Goal: Task Accomplishment & Management: Complete application form

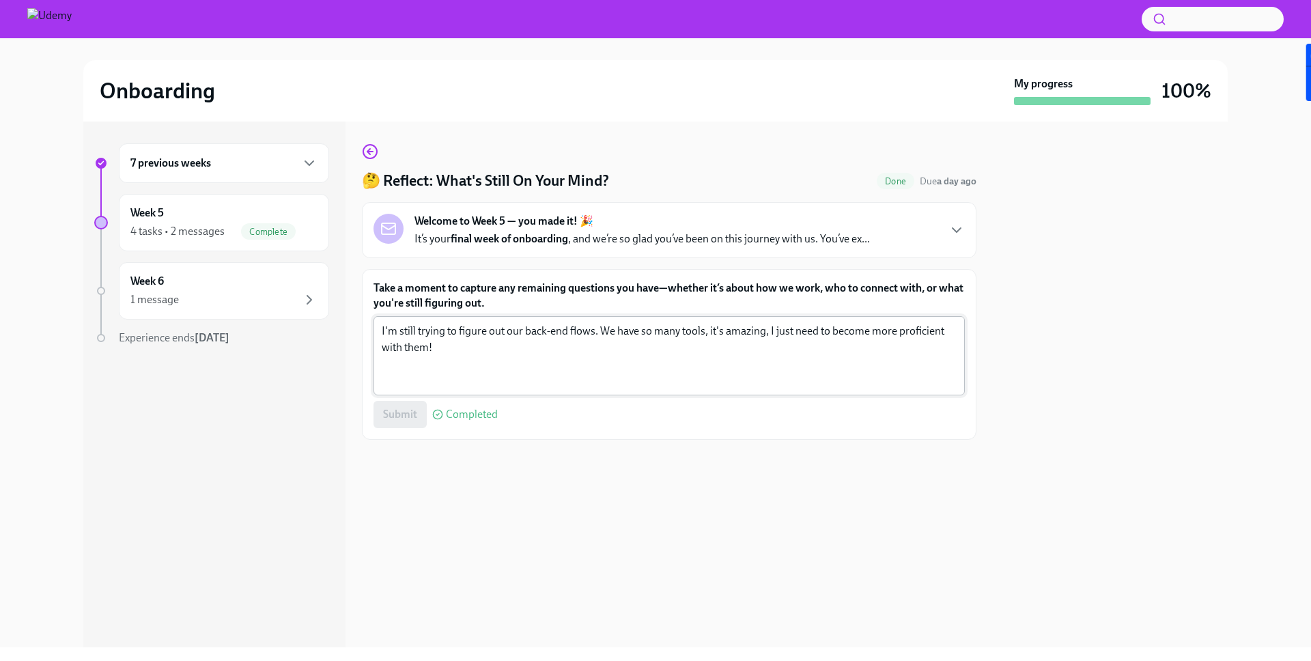
click at [489, 348] on textarea "I'm still trying to figure out our back-end flows. We have so many tools, it's …" at bounding box center [669, 356] width 575 height 66
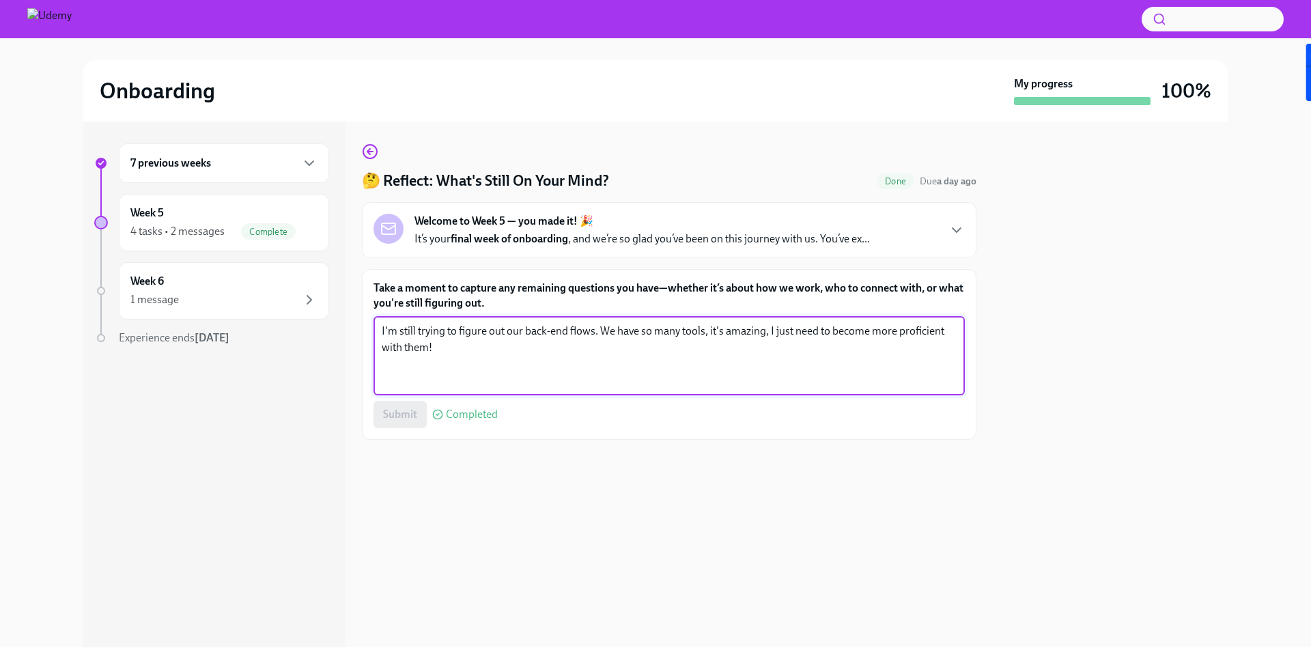
click at [487, 413] on span "Completed" at bounding box center [472, 414] width 52 height 11
click at [435, 378] on textarea "I'm still trying to figure out our back-end flows. We have so many tools, it's …" at bounding box center [669, 356] width 575 height 66
click at [401, 414] on div "Submit Completed" at bounding box center [668, 414] width 591 height 27
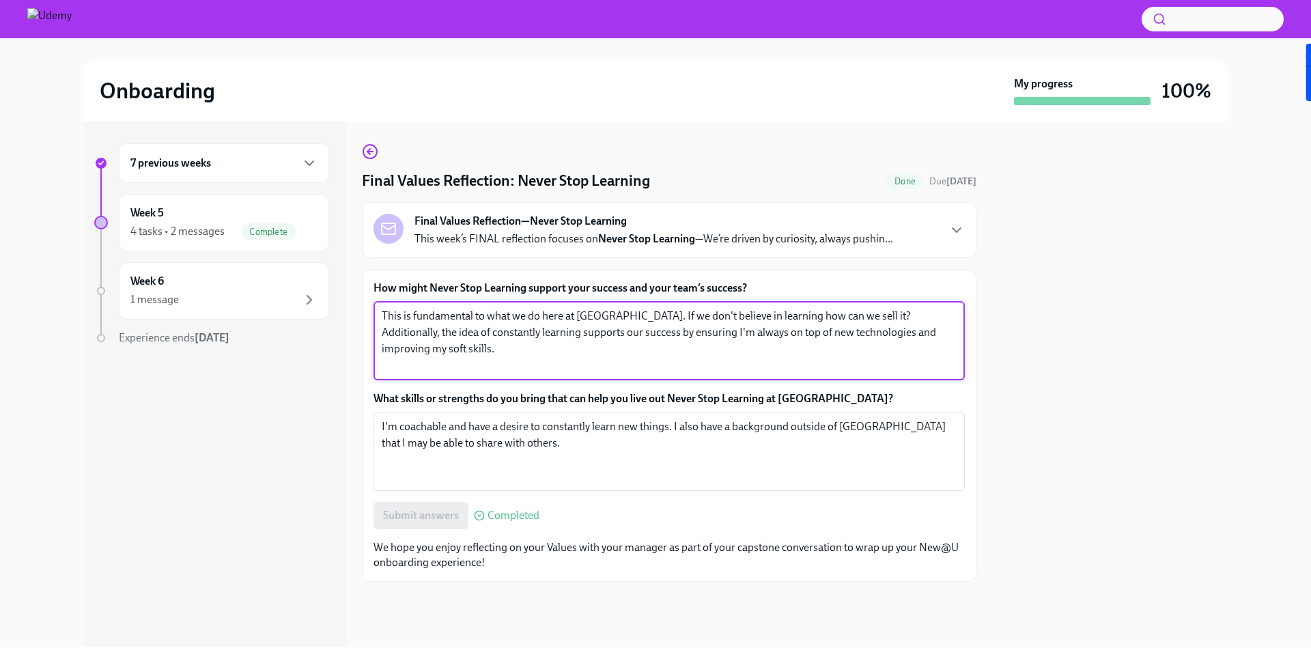
click at [425, 339] on textarea "This is fundamental to what we do here at Udemy. If we don't believe in learnin…" at bounding box center [669, 341] width 575 height 66
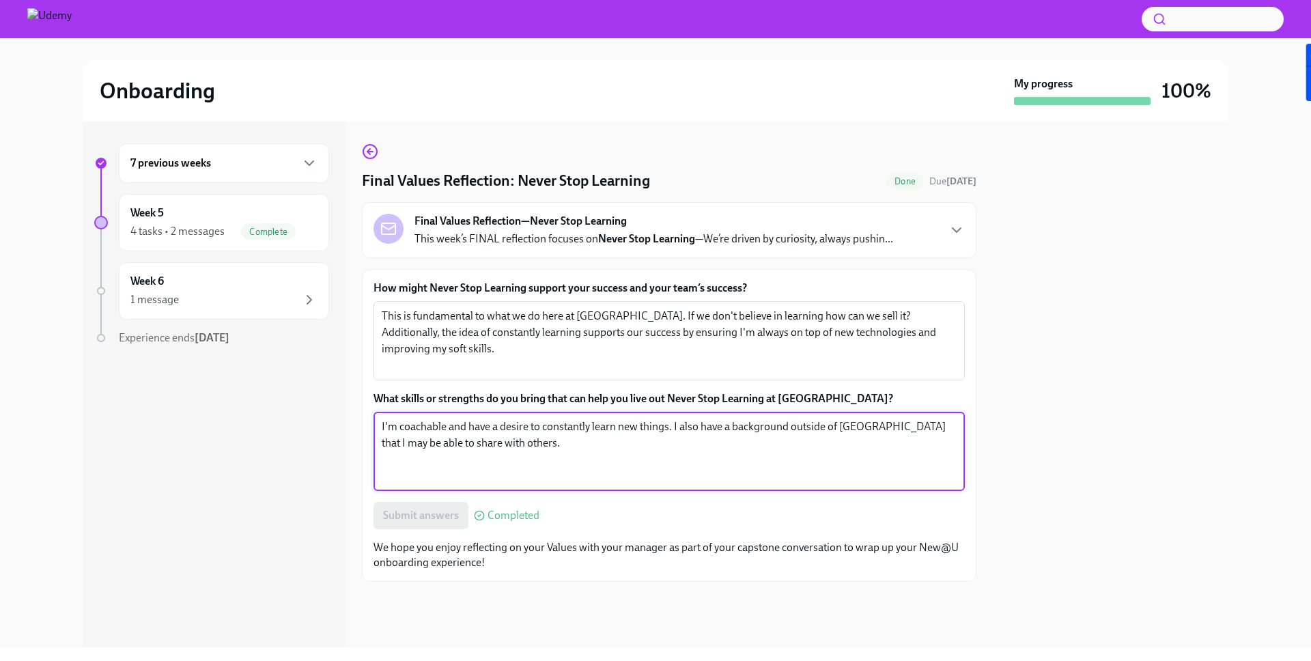
click at [471, 429] on textarea "I'm coachable and have a desire to constantly learn new things. I also have a b…" at bounding box center [669, 452] width 575 height 66
click at [494, 511] on span "Completed" at bounding box center [514, 515] width 52 height 11
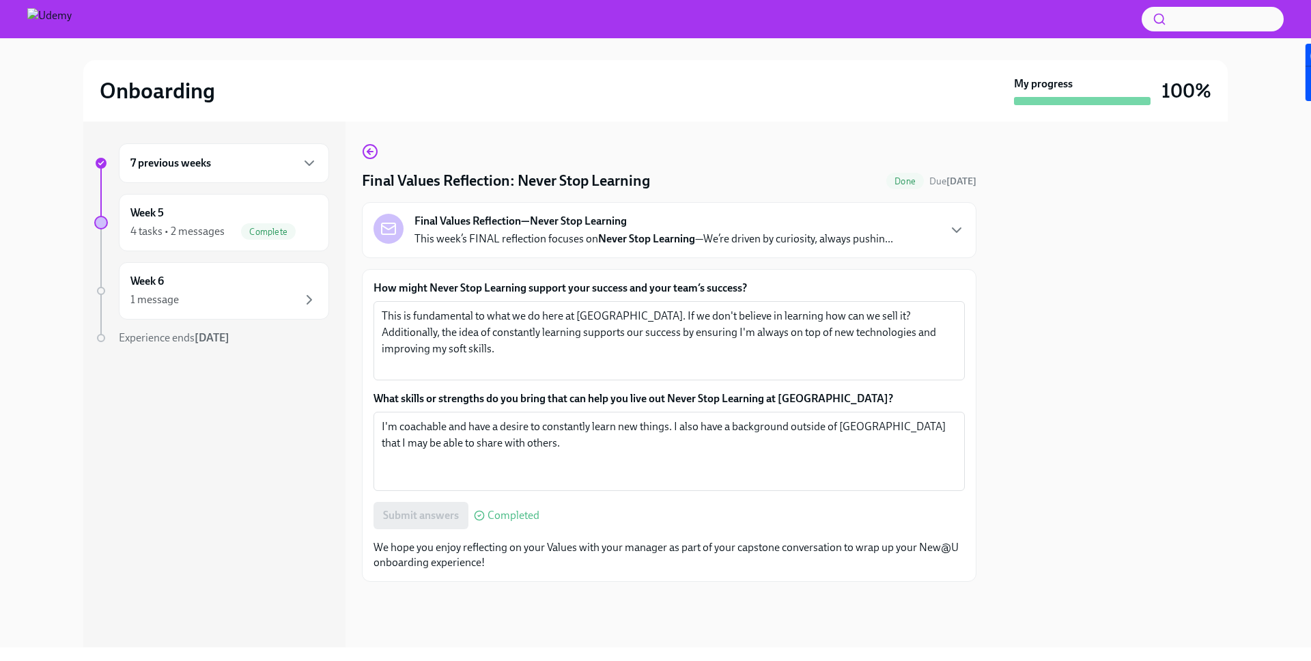
click at [549, 390] on div "How might Never Stop Learning support your success and your team’s success? Thi…" at bounding box center [668, 405] width 591 height 249
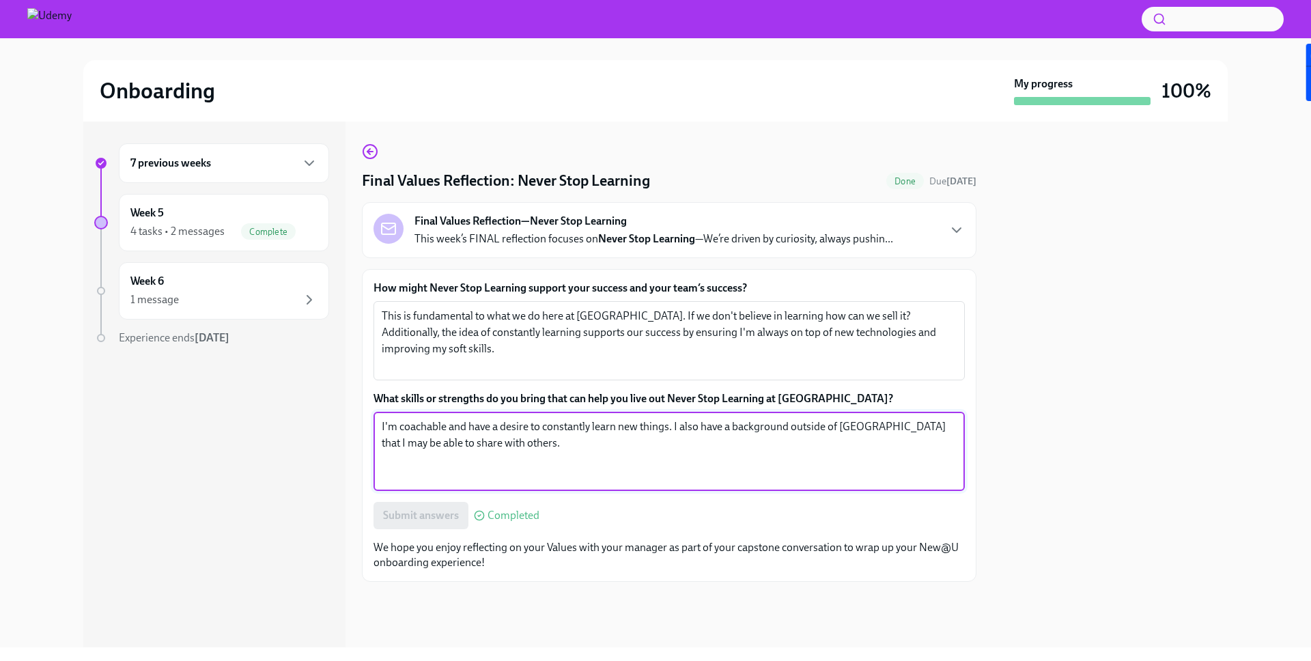
click at [561, 437] on textarea "I'm coachable and have a desire to constantly learn new things. I also have a b…" at bounding box center [669, 452] width 575 height 66
